Goal: Ask a question

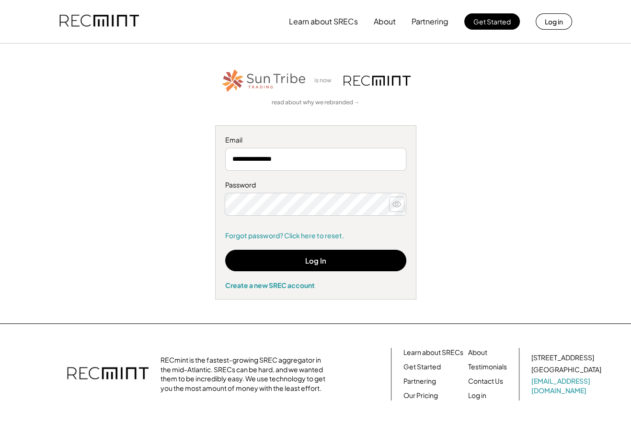
click at [396, 203] on icon at bounding box center [397, 205] width 10 height 10
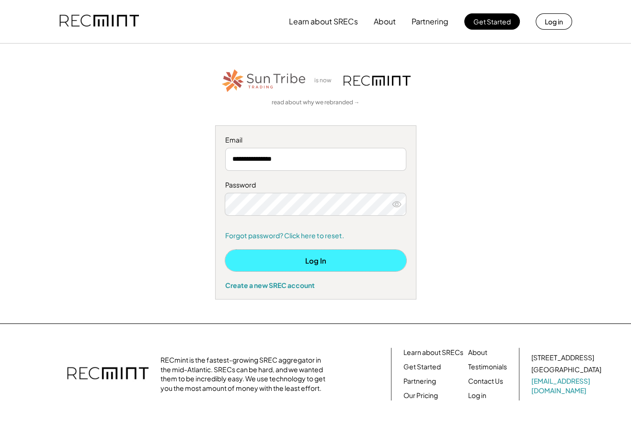
click at [323, 258] on button "Log In" at bounding box center [315, 261] width 181 height 22
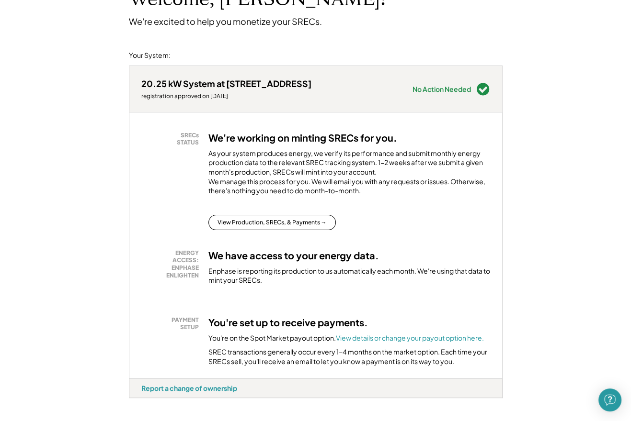
scroll to position [96, 0]
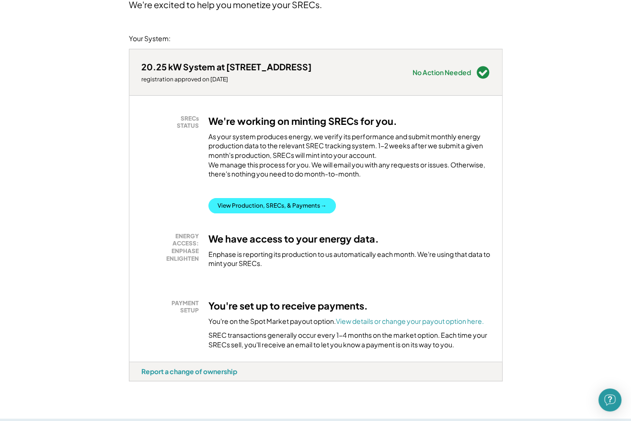
click at [271, 214] on button "View Production, SRECs, & Payments →" at bounding box center [271, 205] width 127 height 15
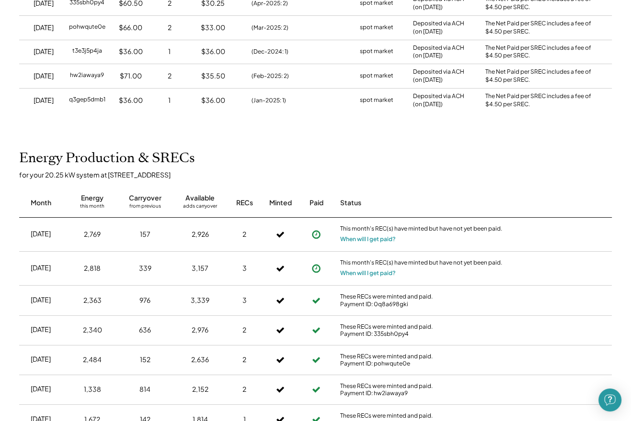
scroll to position [239, 0]
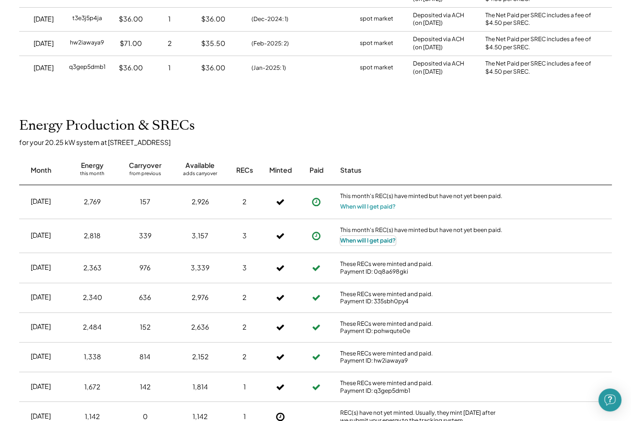
click at [360, 239] on button "When will I get paid?" at bounding box center [368, 241] width 56 height 10
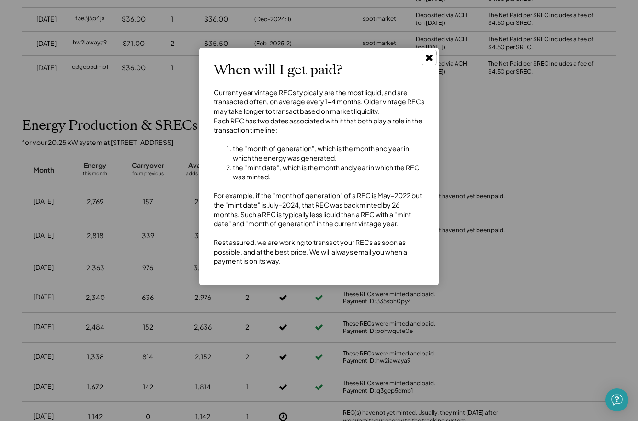
click at [432, 57] on icon at bounding box center [429, 58] width 10 height 10
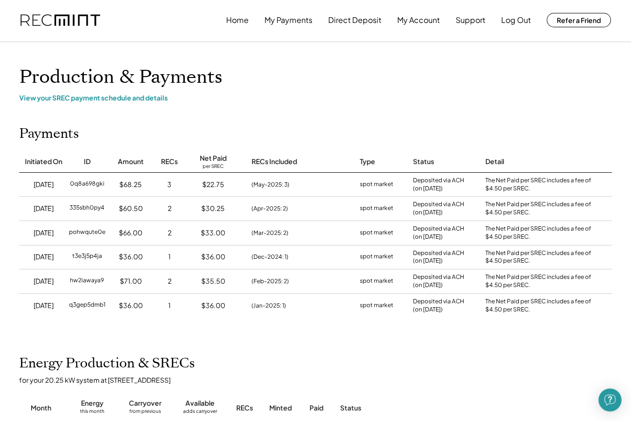
scroll to position [0, 0]
